Goal: Task Accomplishment & Management: Manage account settings

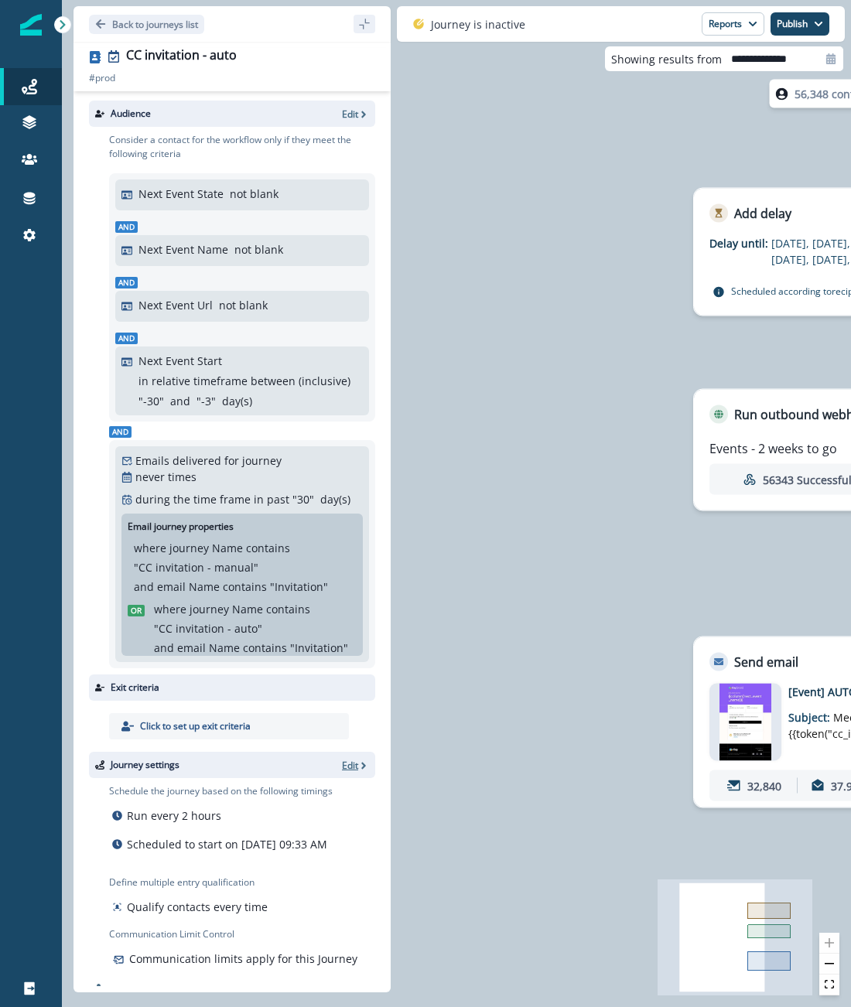
click at [357, 770] on p "Edit" at bounding box center [350, 765] width 16 height 13
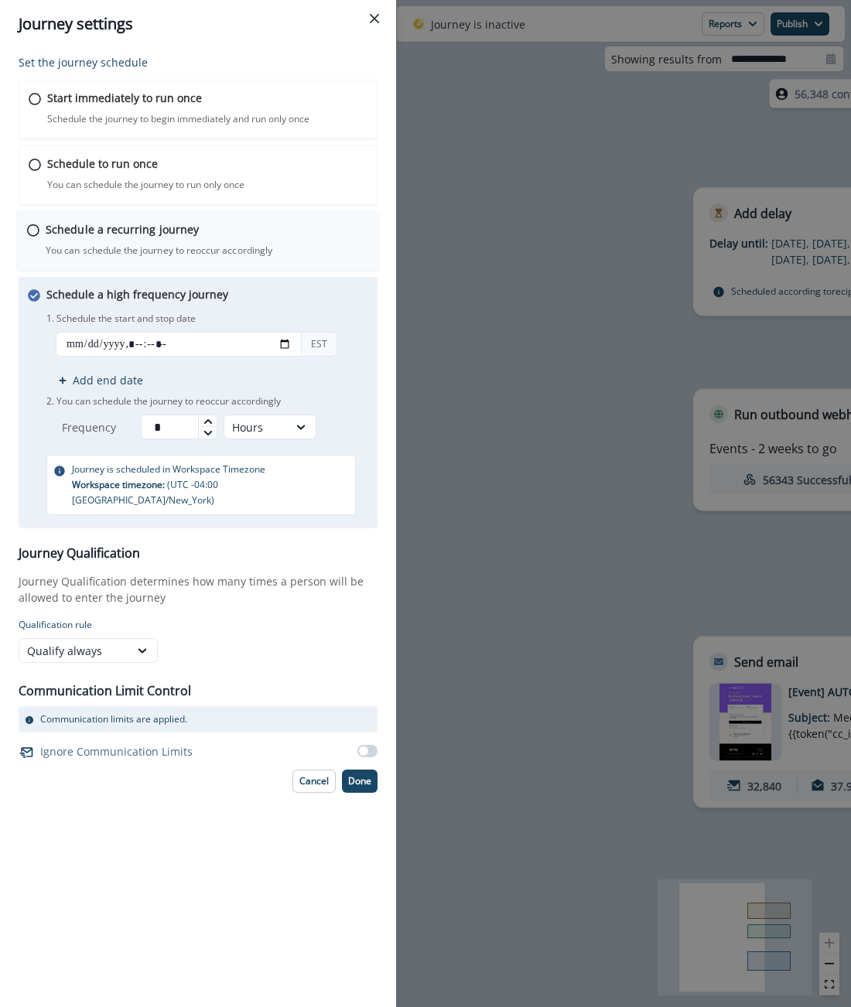
click at [272, 218] on div "Schedule a recurring journey You can schedule the journey to reoccur accordingl…" at bounding box center [198, 241] width 363 height 60
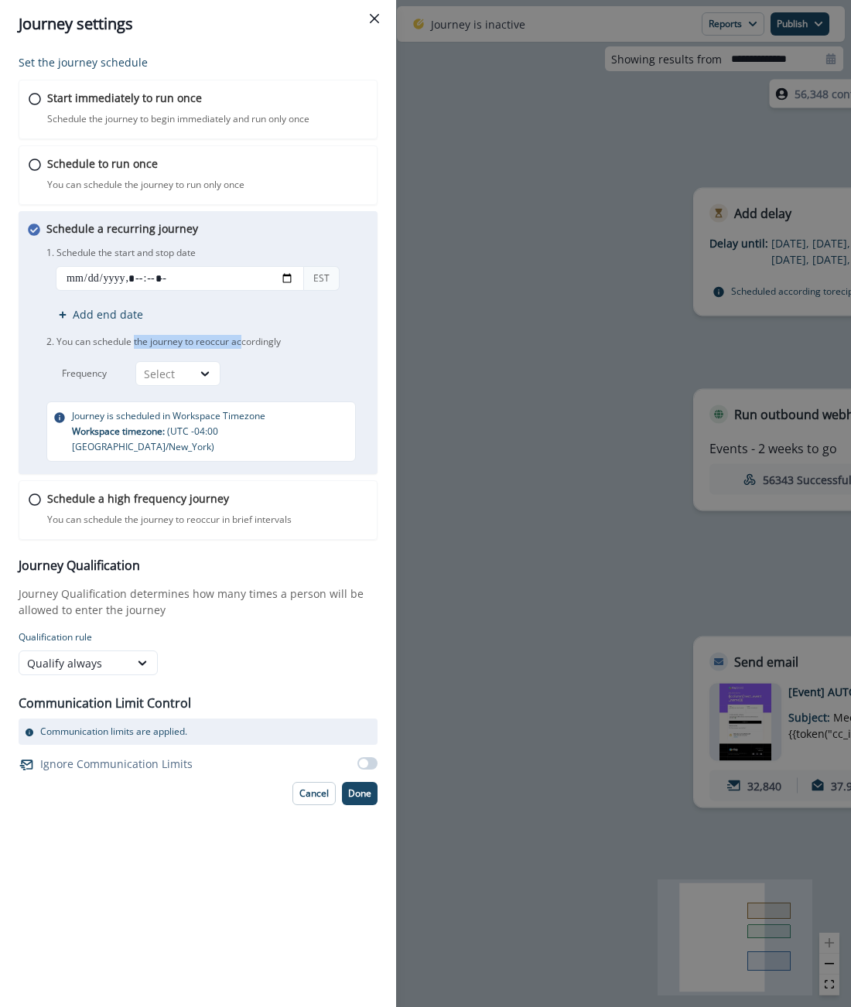
drag, startPoint x: 134, startPoint y: 341, endPoint x: 244, endPoint y: 339, distance: 109.9
click at [244, 339] on p "2. You can schedule the journey to reoccur accordingly" at bounding box center [208, 342] width 325 height 26
click at [74, 279] on input "datetime-local" at bounding box center [180, 278] width 248 height 25
click at [289, 276] on input "datetime-local" at bounding box center [180, 278] width 248 height 25
type input "**********"
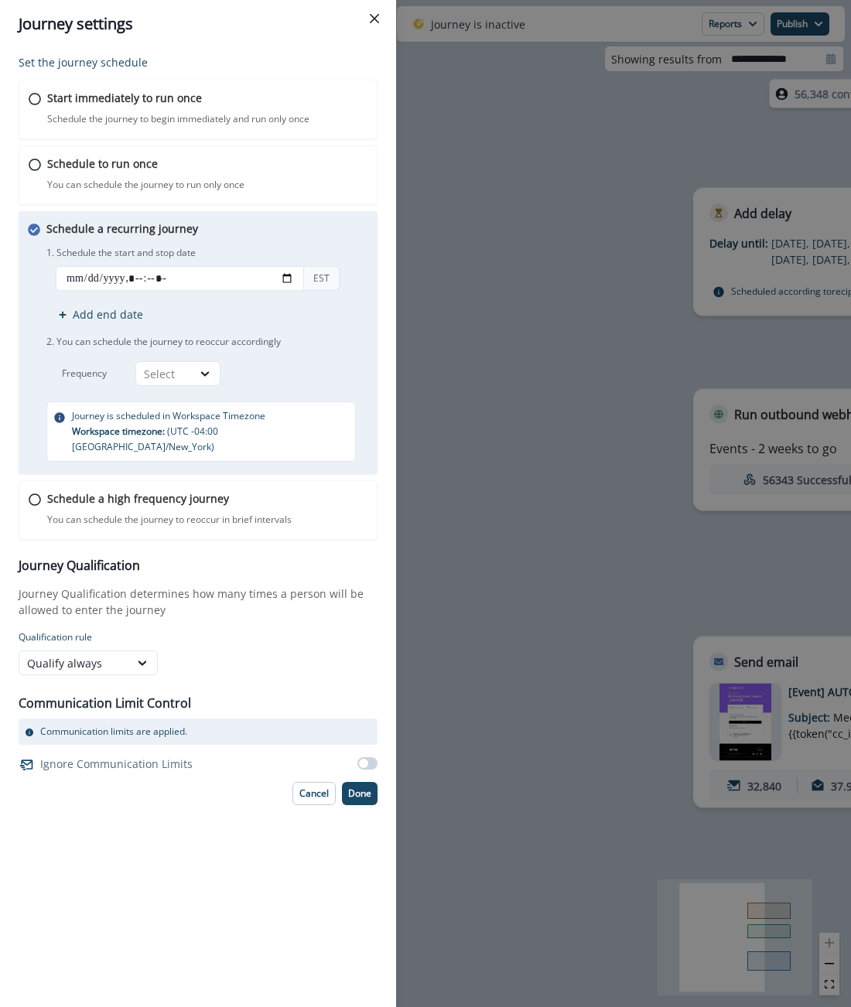
click at [338, 240] on div "Schedule a recurring journey You can schedule the journey to reoccur accordingl…" at bounding box center [208, 341] width 325 height 241
click at [186, 368] on div "Select" at bounding box center [164, 373] width 56 height 19
drag, startPoint x: 182, startPoint y: 462, endPoint x: 183, endPoint y: 403, distance: 58.8
click at [183, 403] on div "Day Week Month Year" at bounding box center [177, 451] width 85 height 121
click at [183, 403] on div "Day" at bounding box center [177, 408] width 85 height 29
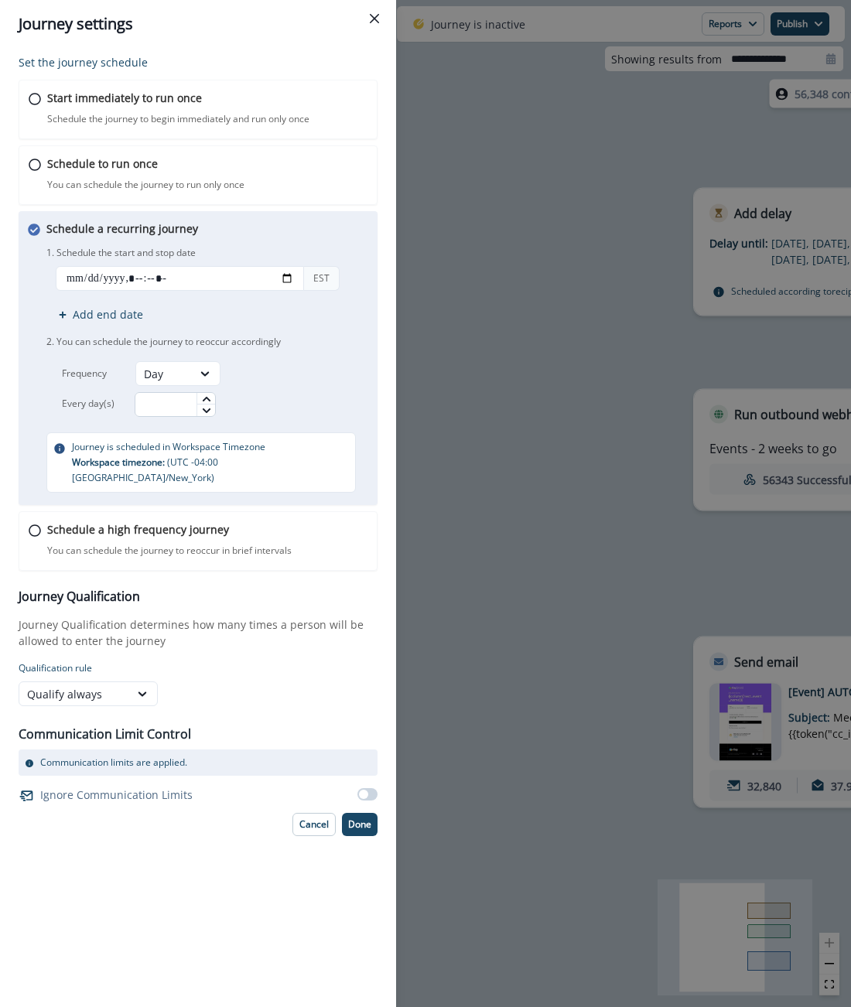
click at [172, 402] on input "text" at bounding box center [175, 404] width 81 height 25
type input "*"
click at [301, 395] on div "*" at bounding box center [229, 404] width 189 height 25
click at [116, 686] on div "Qualify always" at bounding box center [74, 694] width 94 height 16
click at [99, 739] on div "Qualify once every" at bounding box center [88, 741] width 139 height 29
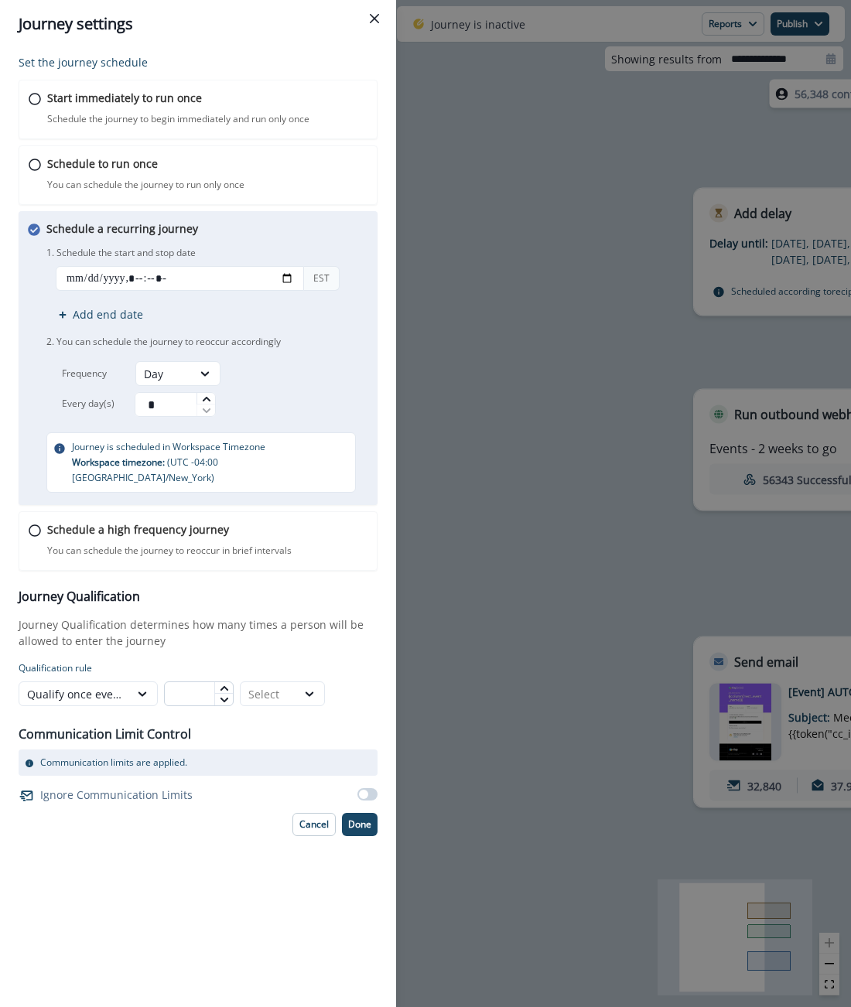
click at [186, 682] on input "text" at bounding box center [199, 694] width 70 height 25
type input "*"
click at [270, 686] on div "Select" at bounding box center [268, 694] width 40 height 16
click at [268, 733] on div "Weeks" at bounding box center [282, 741] width 85 height 29
click at [170, 278] on input "datetime-local" at bounding box center [180, 278] width 248 height 25
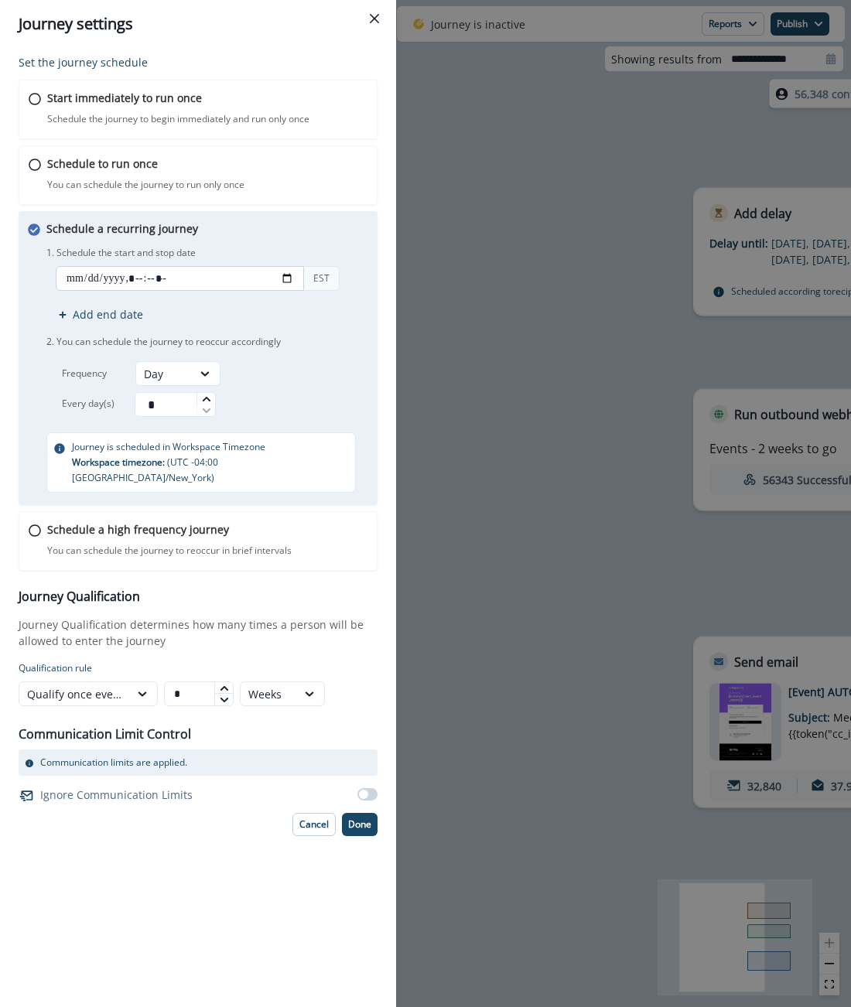
click at [170, 278] on input "datetime-local" at bounding box center [180, 278] width 248 height 25
type input "**********"
click at [355, 816] on button "Done" at bounding box center [360, 824] width 36 height 23
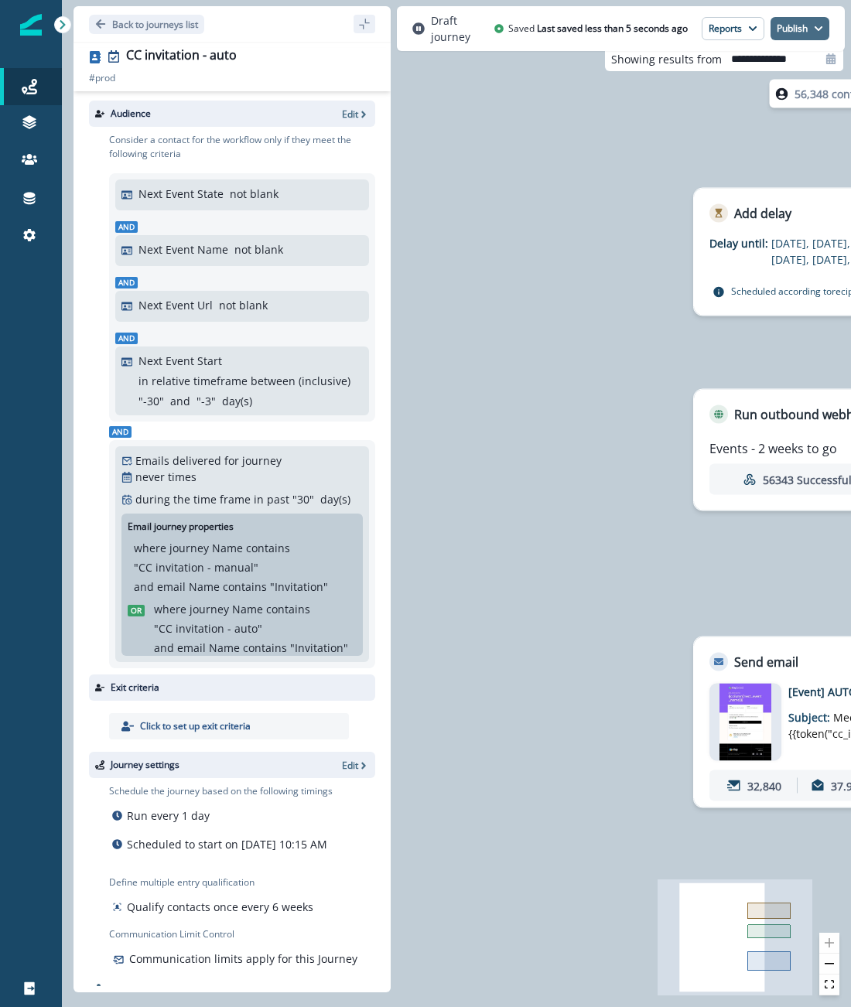
click at [807, 32] on button "Publish" at bounding box center [800, 28] width 59 height 23
click at [795, 72] on button "as active journey" at bounding box center [743, 67] width 172 height 28
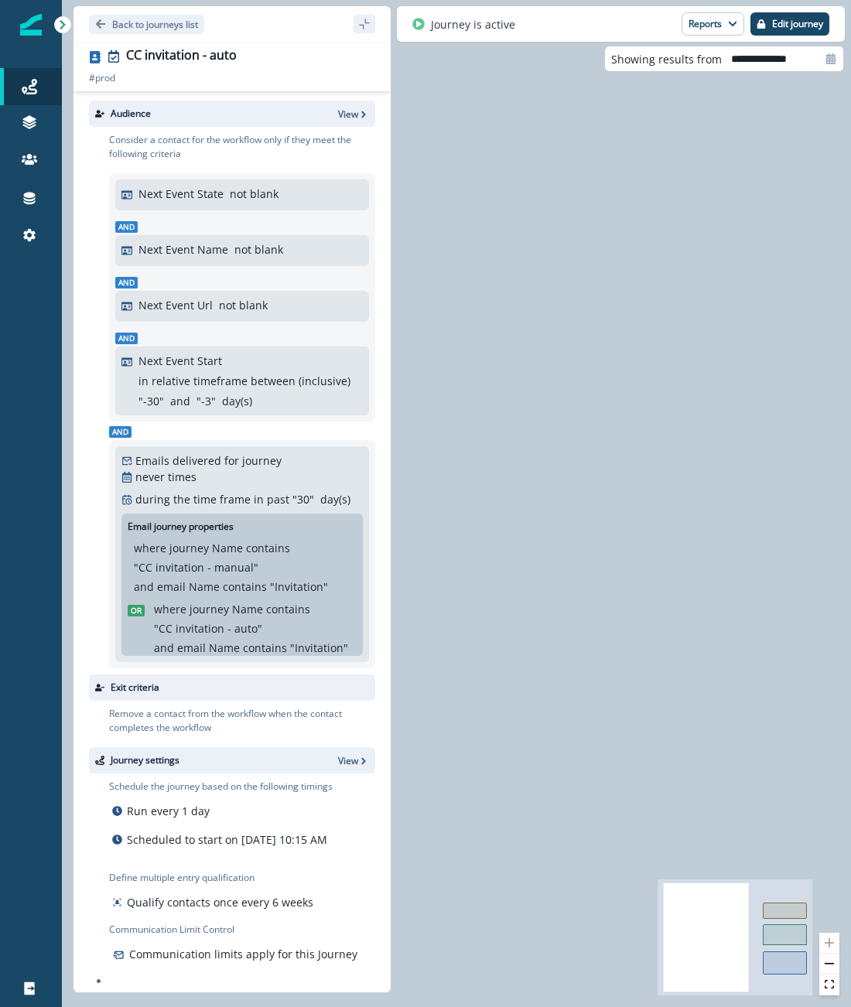
click at [549, 314] on div "56,348 contacts have entered the journey Add delay Delay until: [DATE], [DATE],…" at bounding box center [456, 503] width 789 height 1007
